Goal: Task Accomplishment & Management: Use online tool/utility

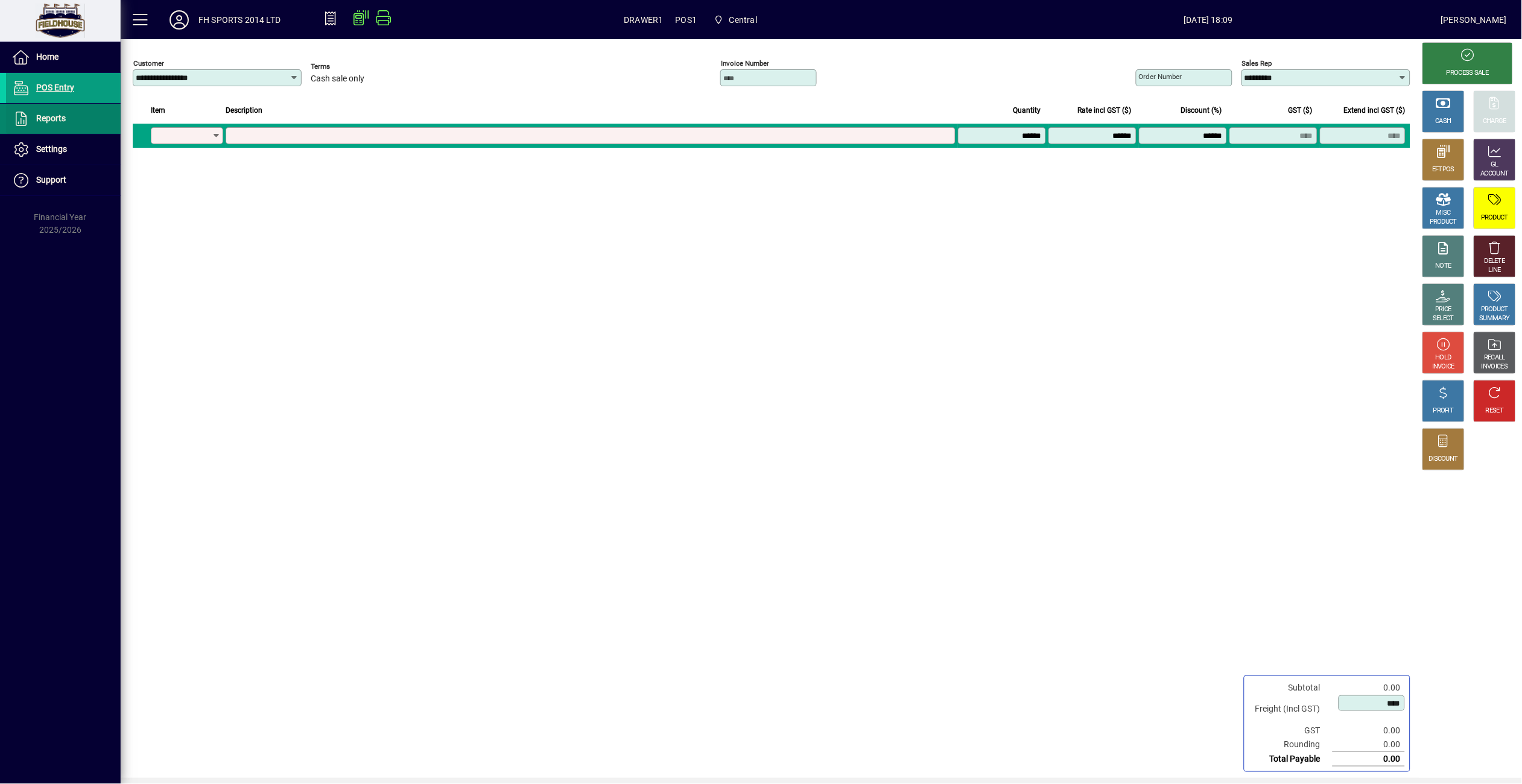
click at [57, 122] on span "Reports" at bounding box center [50, 118] width 29 height 9
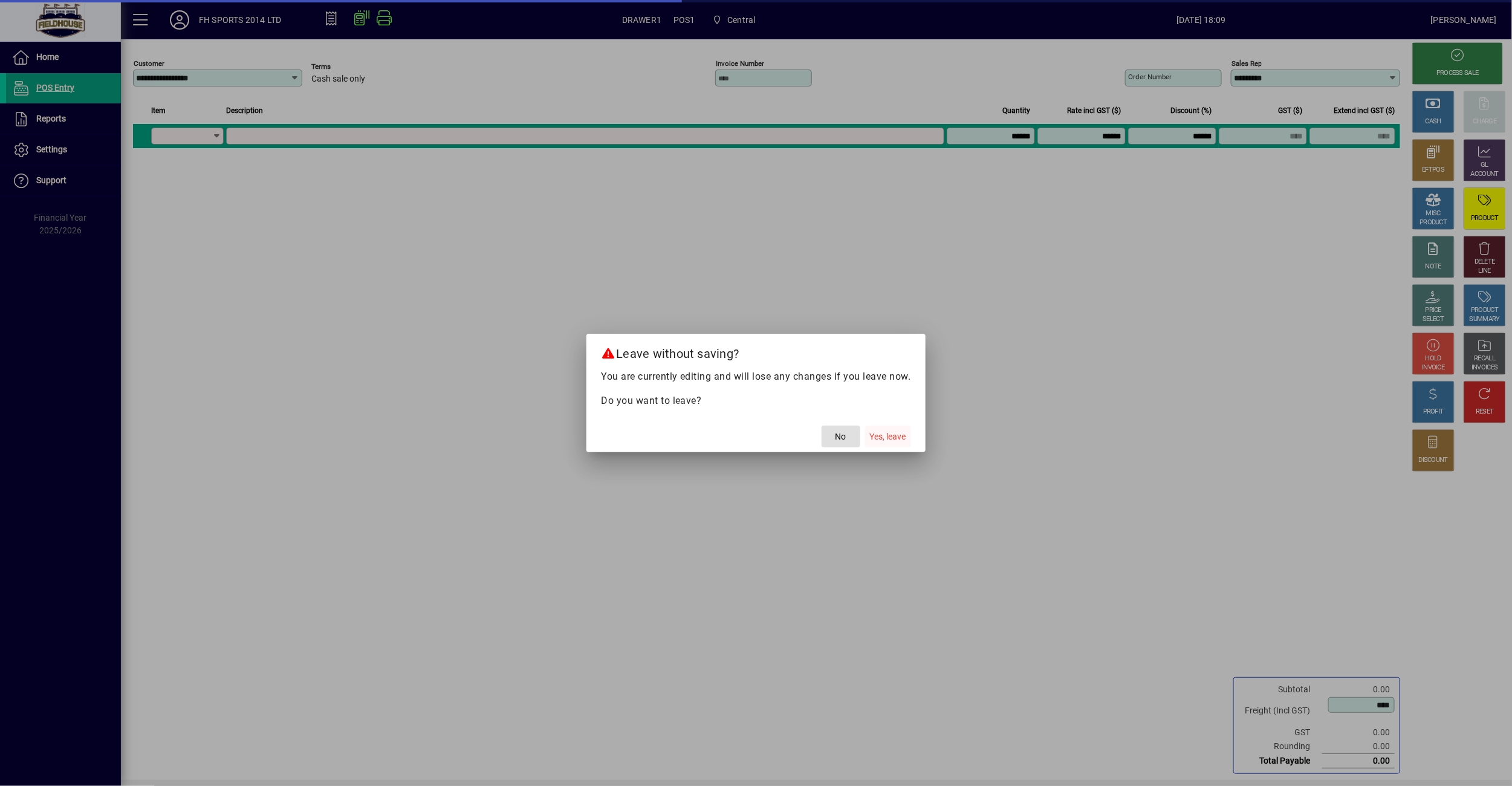
click at [880, 434] on span "Yes, leave" at bounding box center [887, 436] width 36 height 12
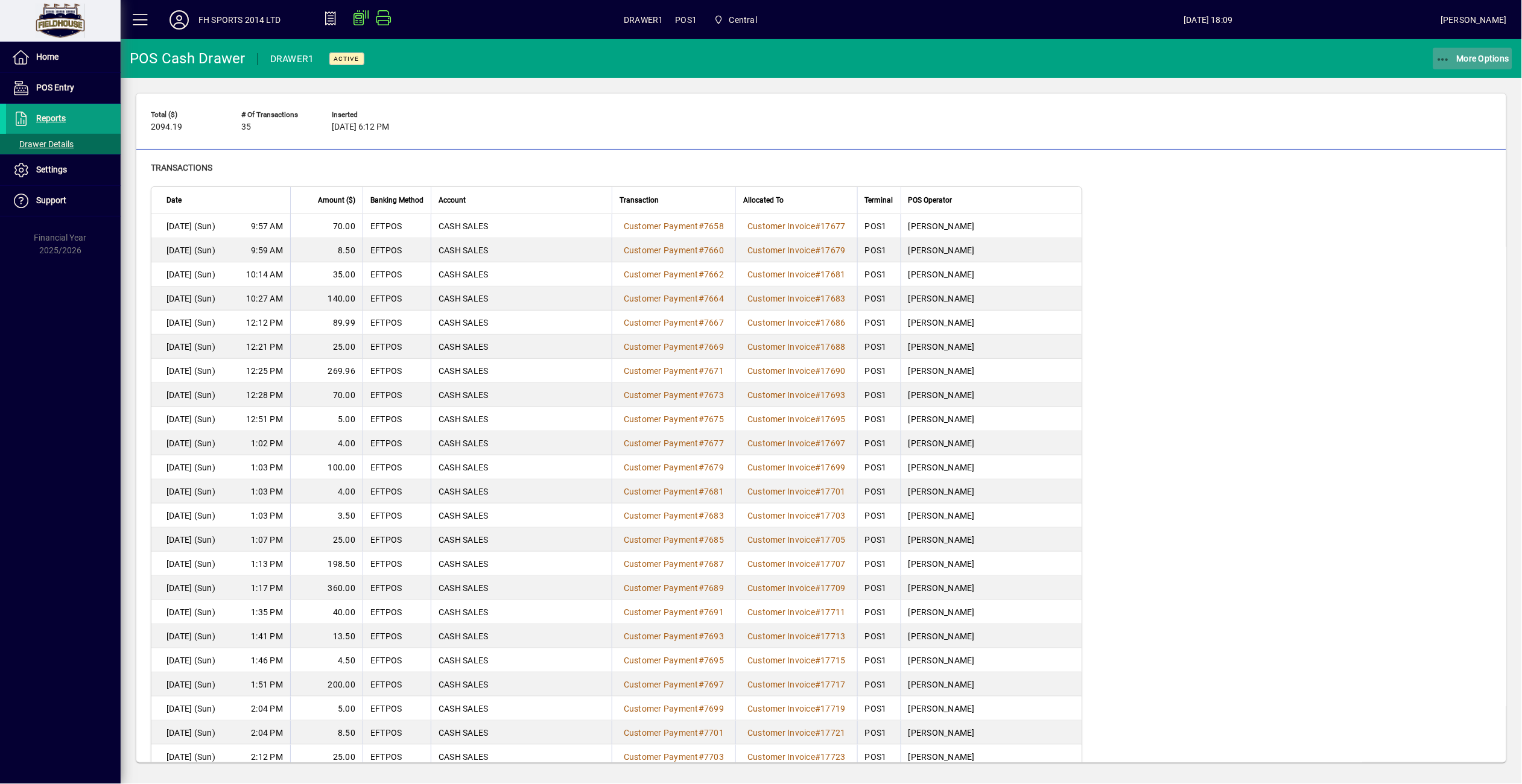
click at [1448, 61] on icon "button" at bounding box center [1443, 60] width 15 height 12
click at [1441, 162] on span "Cash Drawer Report" at bounding box center [1457, 163] width 109 height 11
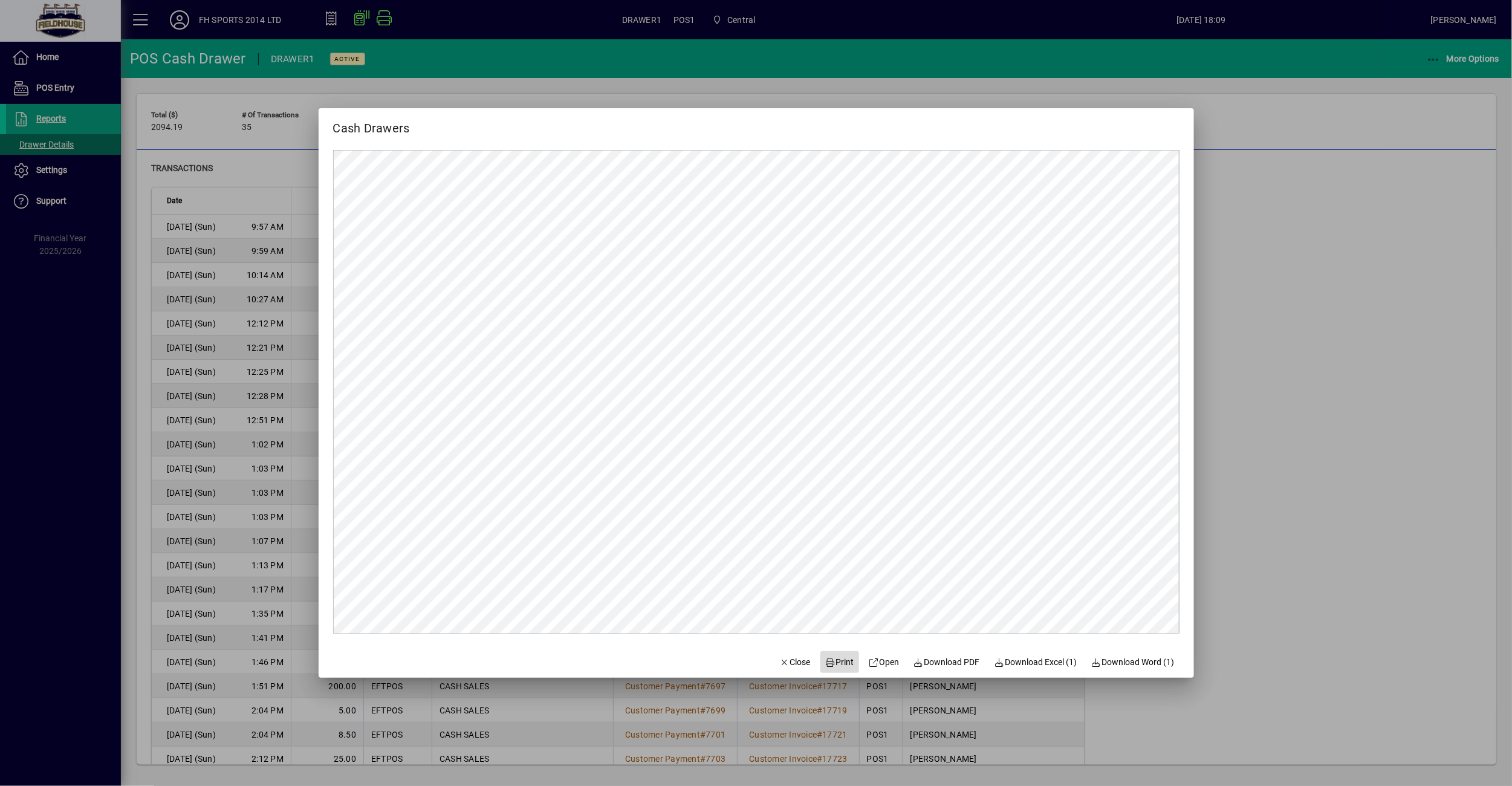
click at [827, 656] on span "Print" at bounding box center [839, 662] width 29 height 12
click at [789, 653] on span "button" at bounding box center [794, 662] width 41 height 29
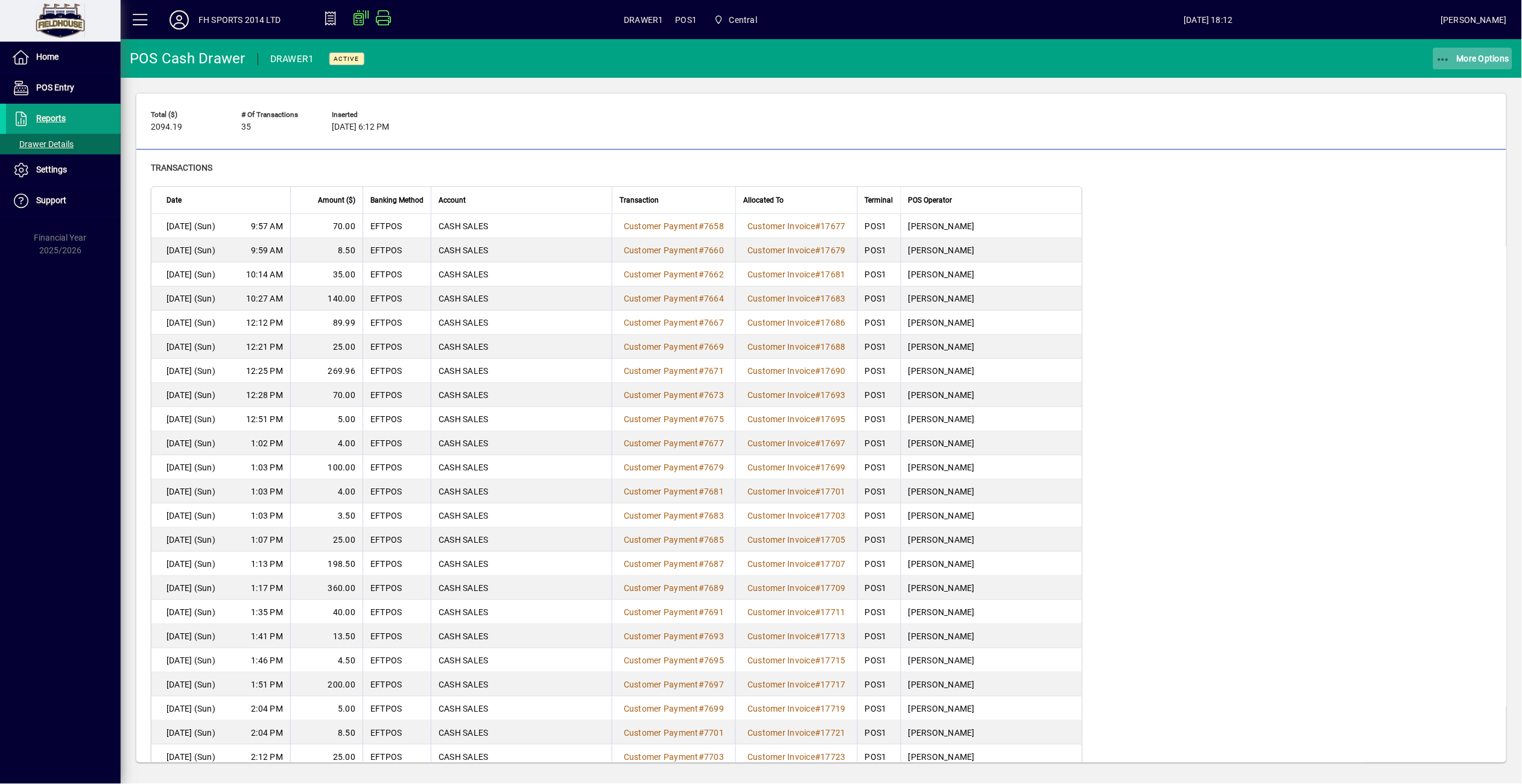
click at [1463, 59] on span "More Options" at bounding box center [1473, 59] width 74 height 9
click at [1450, 104] on span "Remove and balance" at bounding box center [1457, 106] width 109 height 14
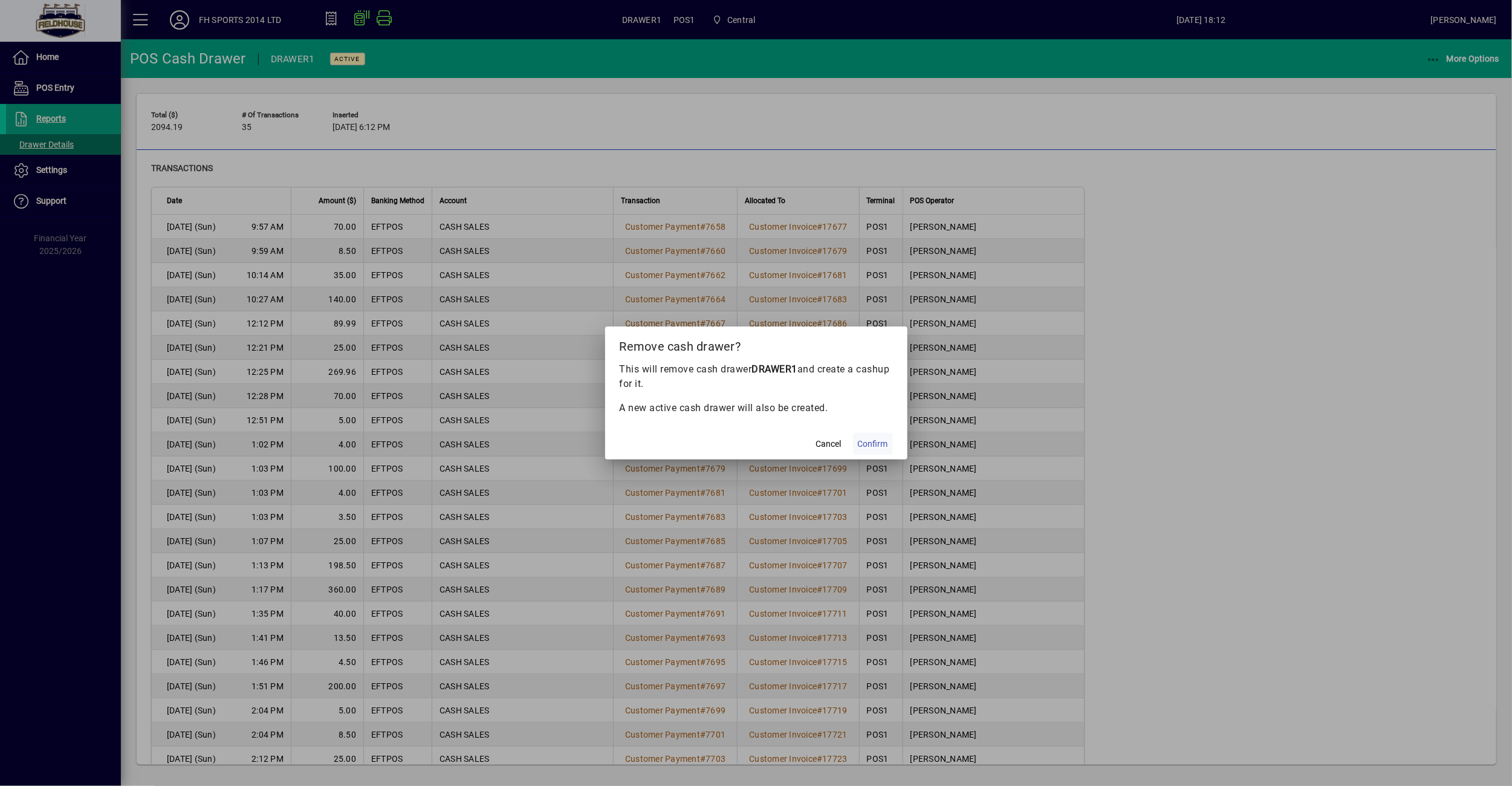
click at [876, 440] on span "Confirm" at bounding box center [873, 443] width 30 height 12
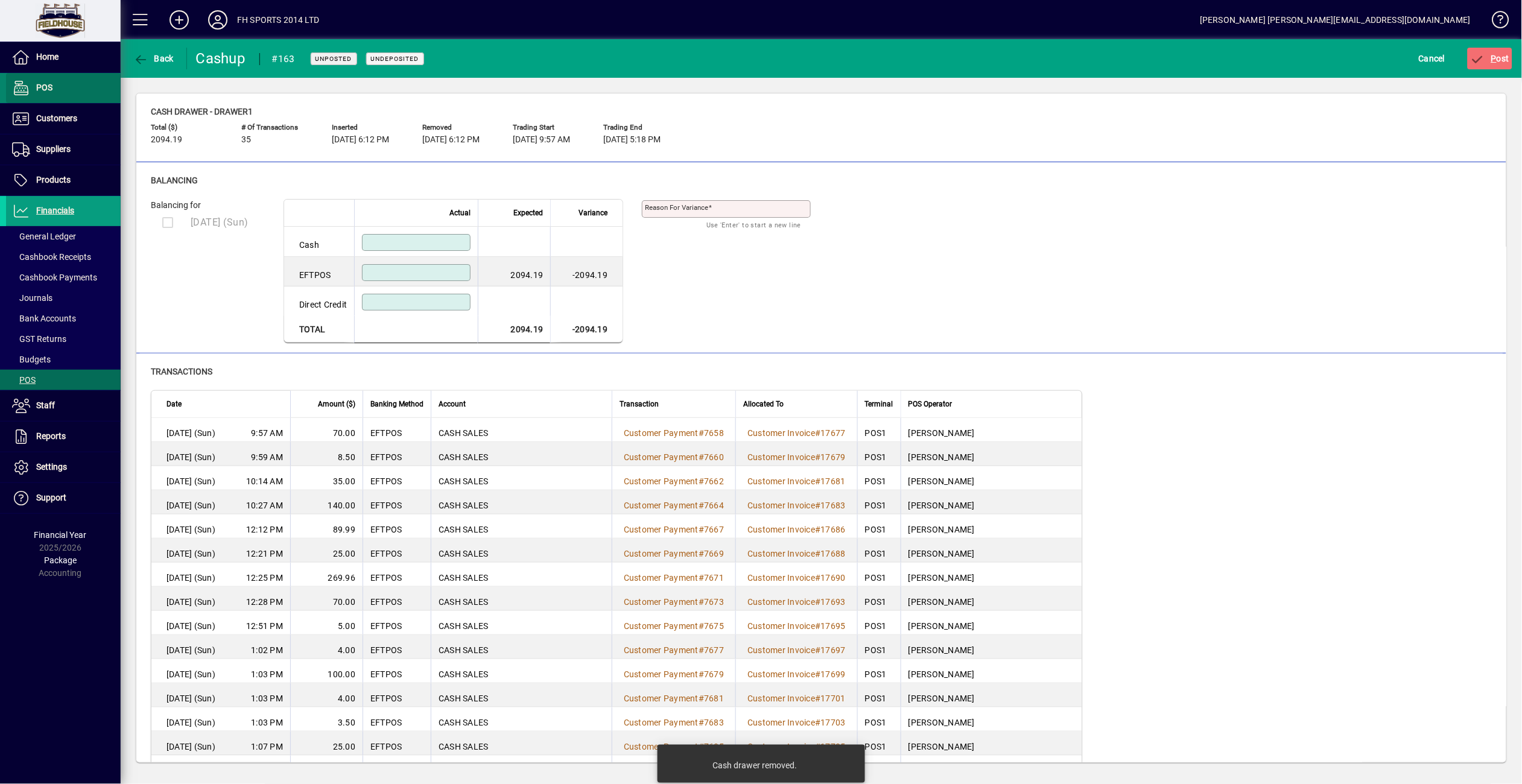
click at [66, 92] on span at bounding box center [63, 88] width 115 height 29
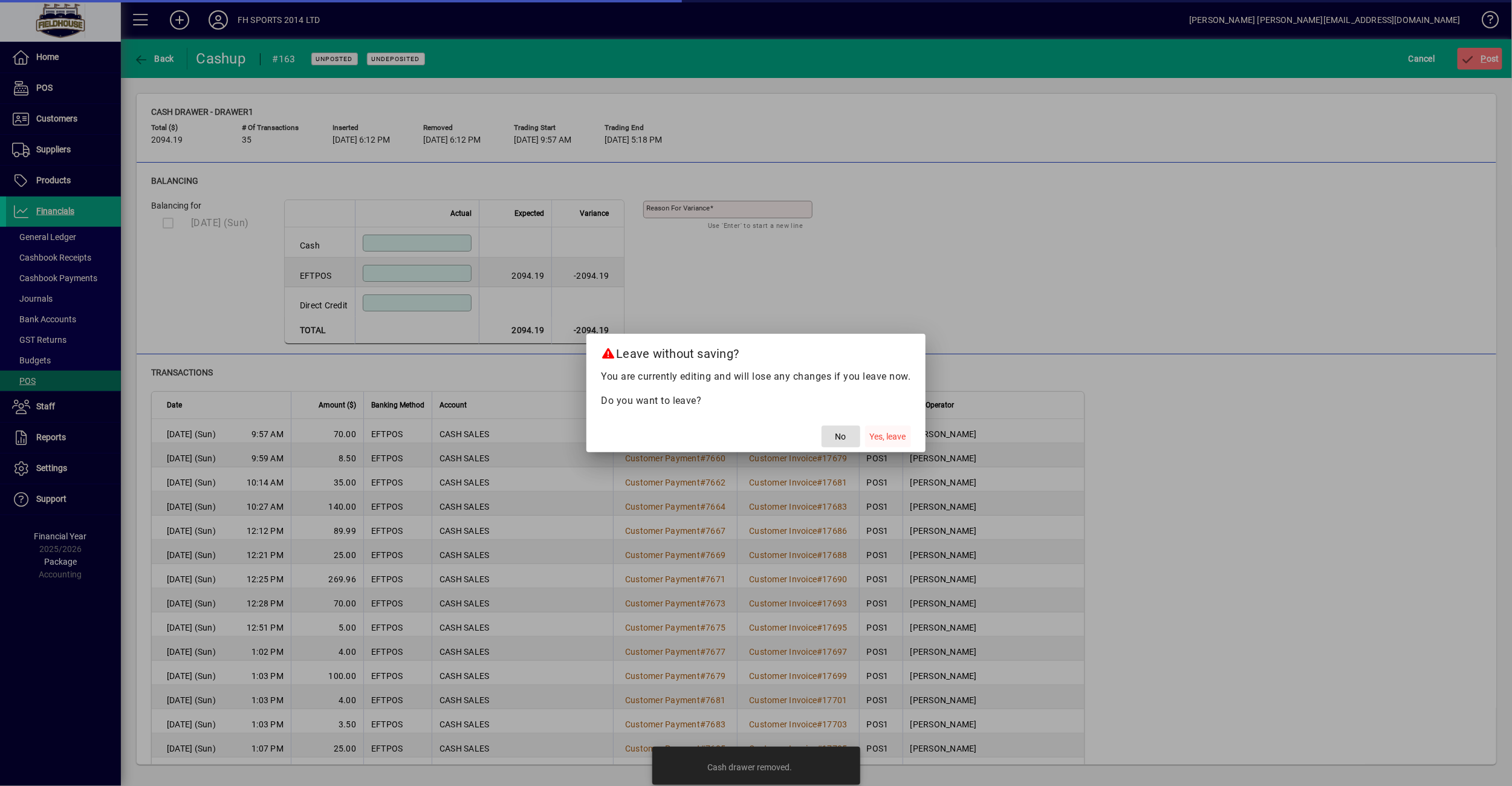
click at [892, 433] on span "Yes, leave" at bounding box center [887, 436] width 36 height 12
